Goal: Task Accomplishment & Management: Use online tool/utility

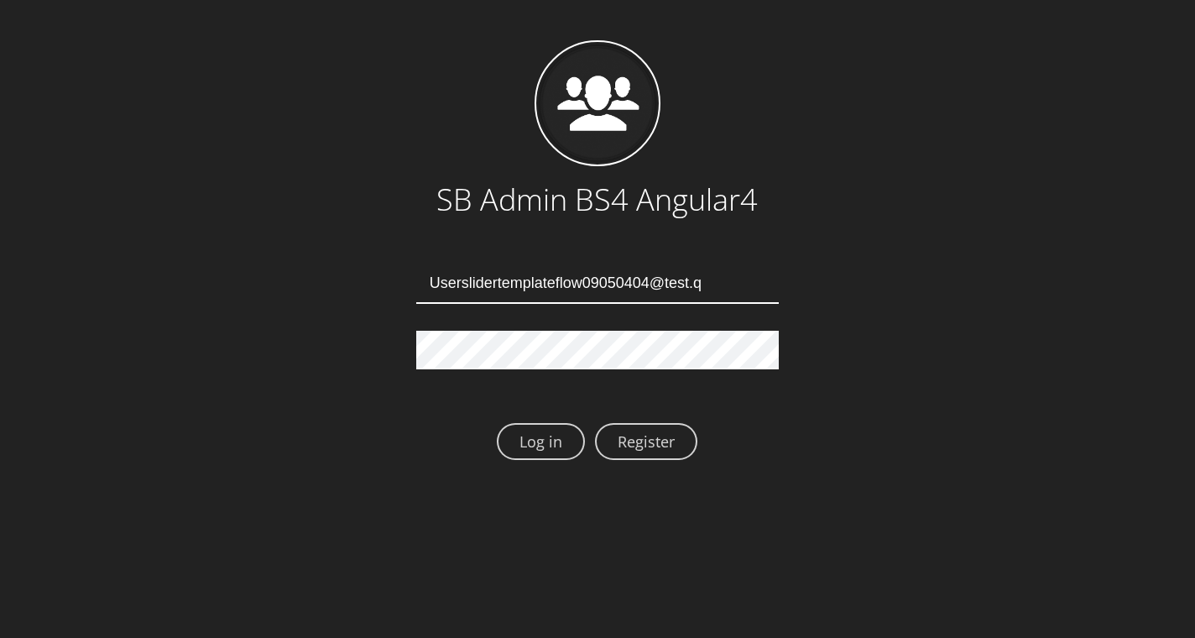
type input "Userslidertemplateflow09050404@test.qa"
type input "[EMAIL_ADDRESS][DOMAIN_NAME]"
